Goal: Task Accomplishment & Management: Manage account settings

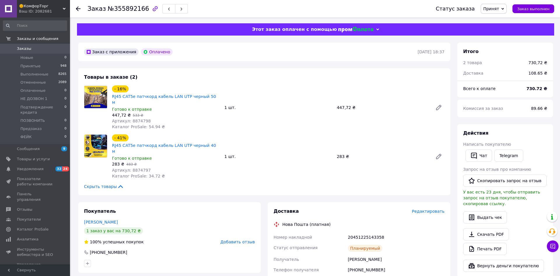
scroll to position [119, 0]
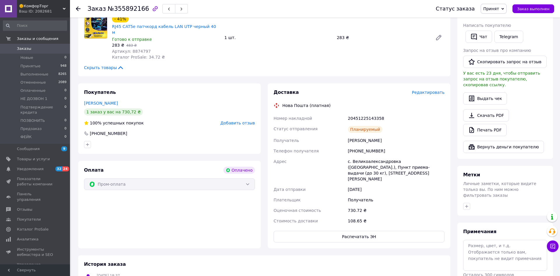
click at [435, 90] on span "Редактировать" at bounding box center [428, 92] width 33 height 5
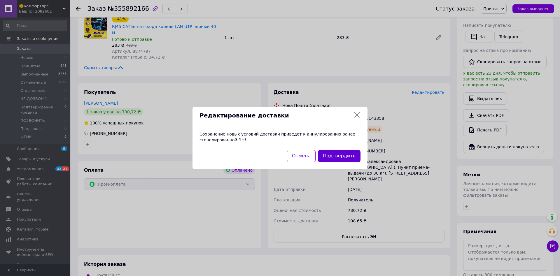
click at [343, 153] on button "Подтвердить" at bounding box center [339, 156] width 43 height 13
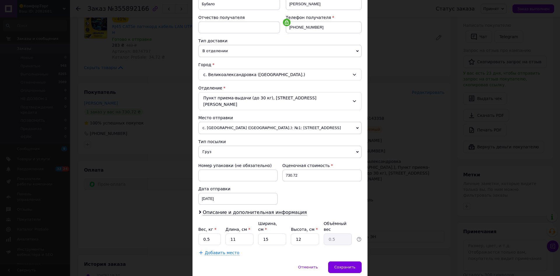
scroll to position [111, 0]
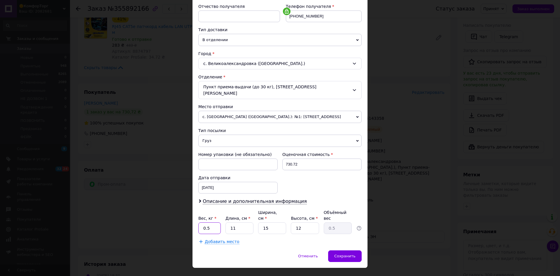
drag, startPoint x: 214, startPoint y: 216, endPoint x: 193, endPoint y: 220, distance: 21.4
click at [198, 223] on input "0.5" at bounding box center [209, 229] width 22 height 12
type input "1"
click at [351, 254] on span "Сохранить" at bounding box center [344, 256] width 21 height 4
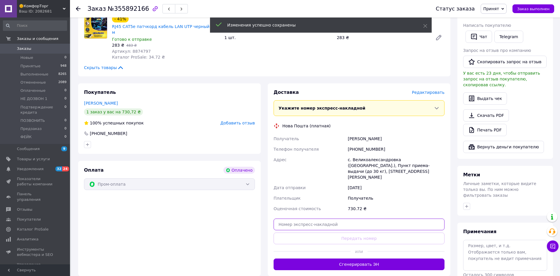
click at [290, 219] on input "text" at bounding box center [359, 225] width 171 height 12
paste input "20451225168126"
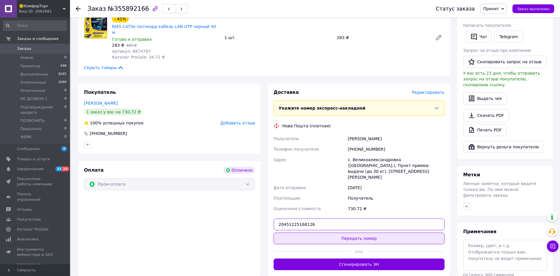
type input "20451225168126"
click at [360, 233] on button "Передать номер" at bounding box center [359, 239] width 171 height 12
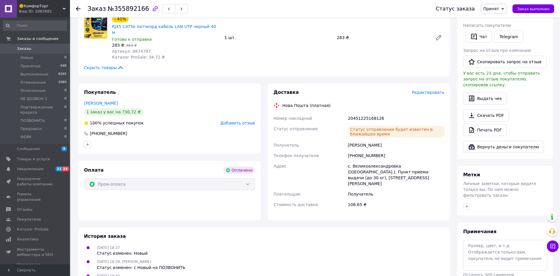
click at [21, 49] on span "Заказы" at bounding box center [24, 48] width 14 height 5
